Goal: Check status: Check status

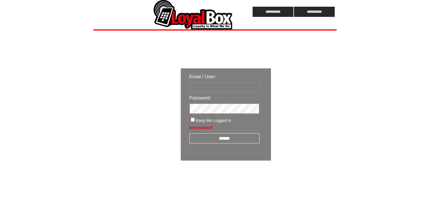
type input "**********"
click at [239, 141] on input "******" at bounding box center [224, 138] width 70 height 10
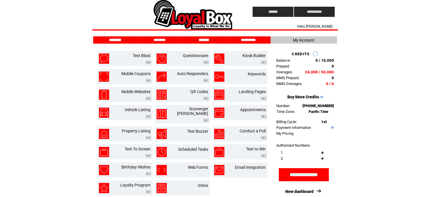
click at [200, 39] on input "*******" at bounding box center [204, 40] width 44 height 5
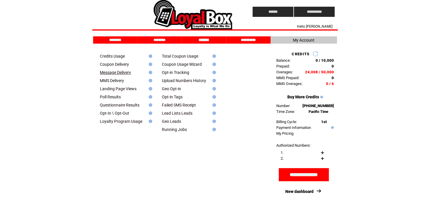
click at [116, 74] on link "Message Delivery" at bounding box center [115, 72] width 31 height 5
